Goal: Information Seeking & Learning: Learn about a topic

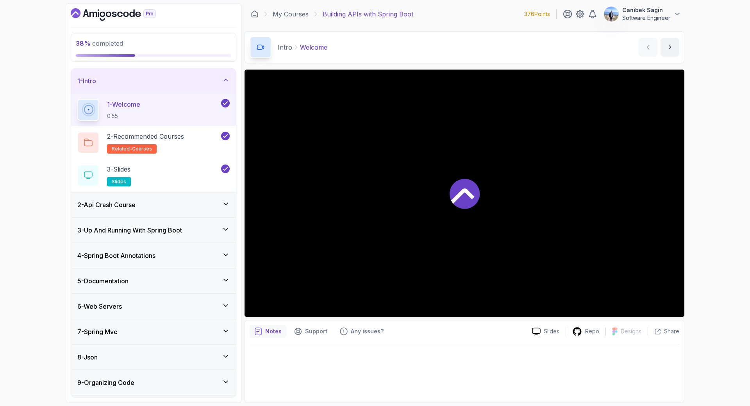
click at [219, 81] on div "1 - Intro" at bounding box center [153, 80] width 152 height 9
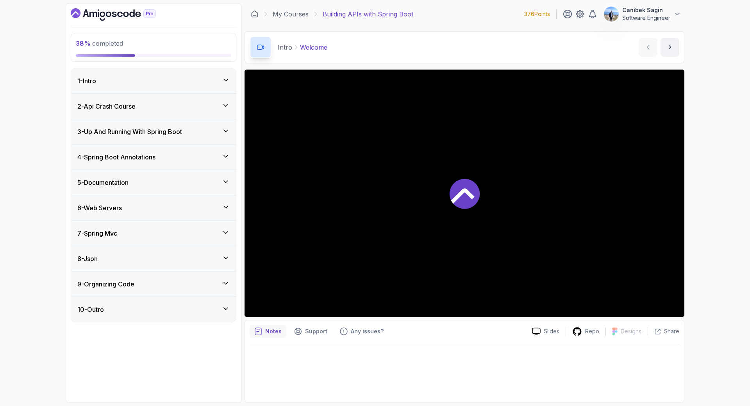
click at [166, 183] on div "5 - Documentation" at bounding box center [153, 182] width 152 height 9
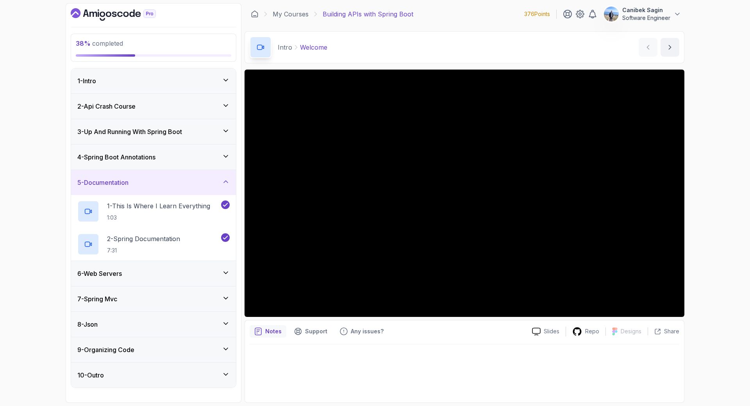
click at [168, 279] on div "6 - Web Servers" at bounding box center [153, 273] width 165 height 25
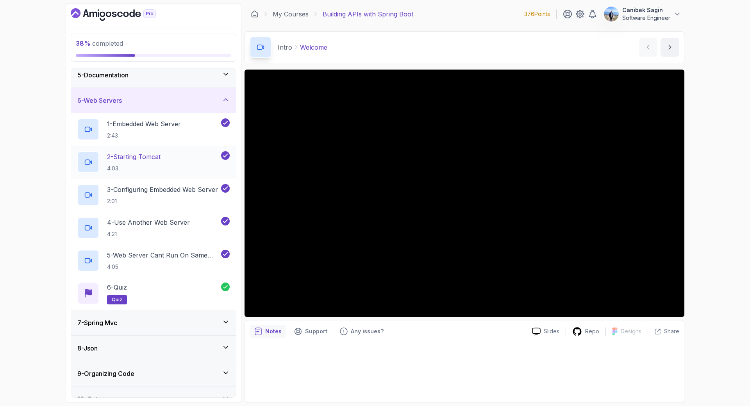
scroll to position [122, 0]
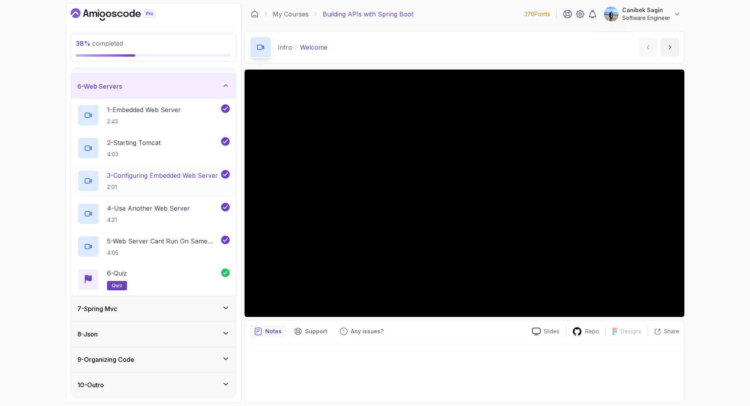
drag, startPoint x: 172, startPoint y: 322, endPoint x: 171, endPoint y: 314, distance: 8.6
click at [172, 322] on div "8 - Json" at bounding box center [153, 334] width 165 height 25
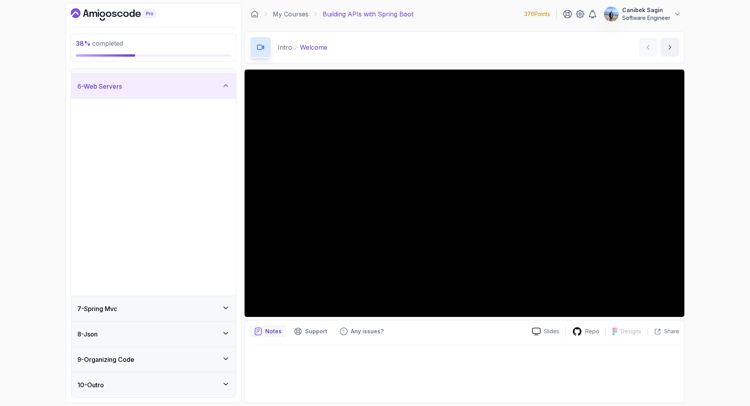
scroll to position [0, 0]
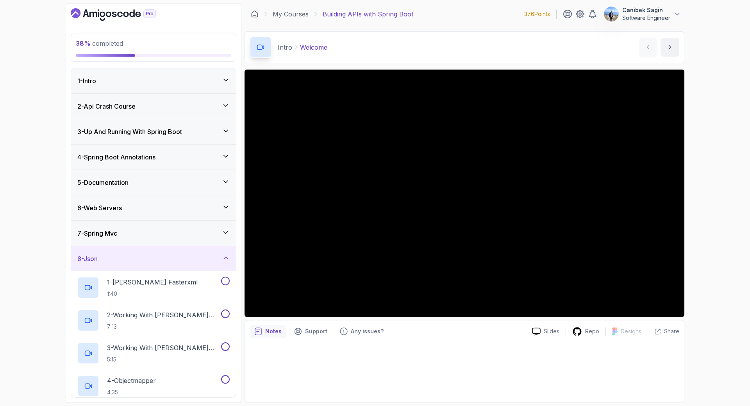
click at [168, 233] on div "7 - Spring Mvc" at bounding box center [153, 233] width 152 height 9
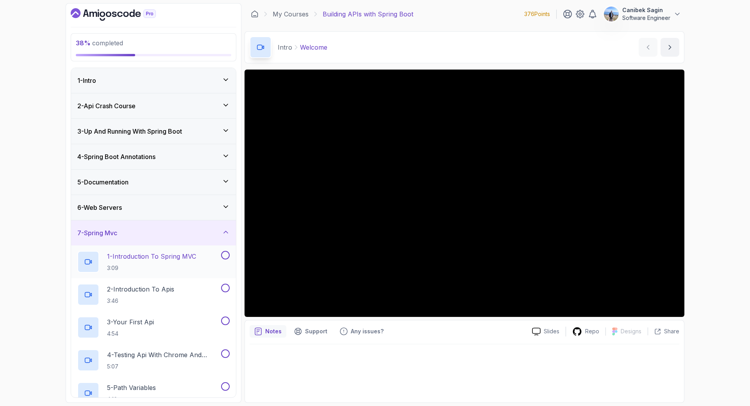
click at [160, 255] on p "1 - Introduction To Spring MVC" at bounding box center [151, 256] width 89 height 9
click at [697, 180] on div "38 % completed 1 - Intro 2 - Api Crash Course 3 - Up And Running With Spring Bo…" at bounding box center [375, 203] width 750 height 406
